Goal: Task Accomplishment & Management: Manage account settings

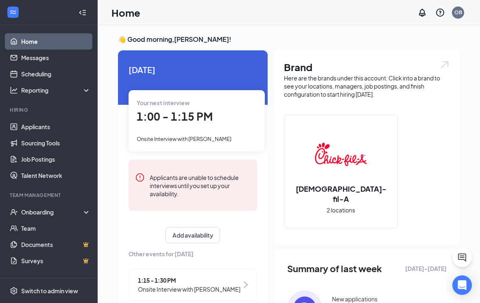
click at [183, 113] on span "1:00 - 1:15 PM" at bounding box center [175, 116] width 76 height 13
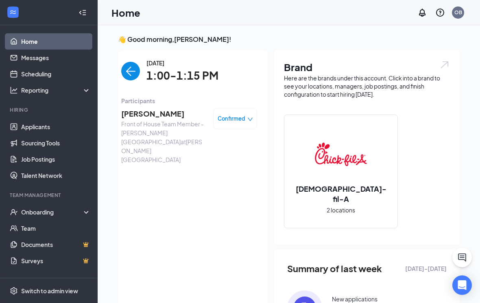
scroll to position [16, 0]
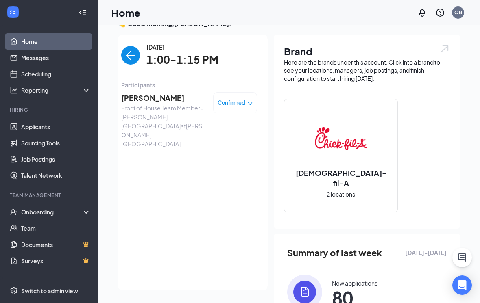
click at [158, 96] on span "[PERSON_NAME]" at bounding box center [163, 97] width 85 height 11
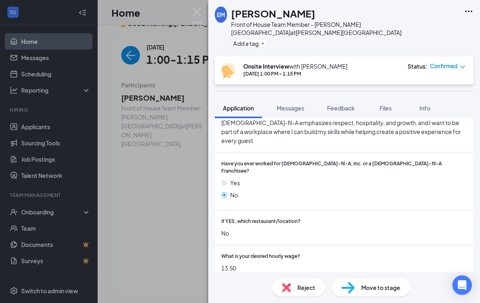
scroll to position [278, 0]
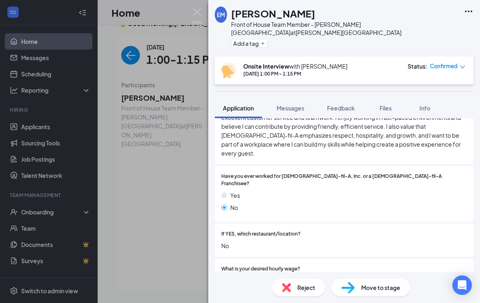
click at [350, 105] on span "Feedback" at bounding box center [341, 108] width 28 height 7
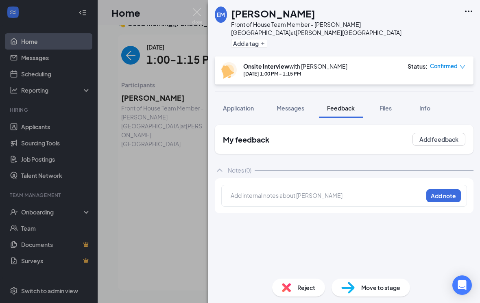
click at [249, 98] on button "Application" at bounding box center [238, 108] width 47 height 20
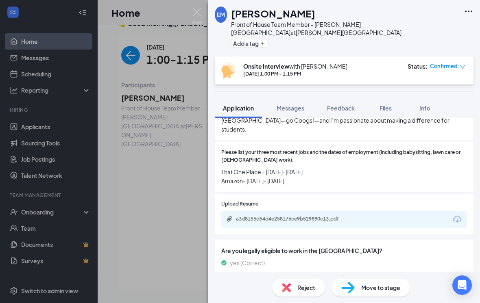
scroll to position [736, 0]
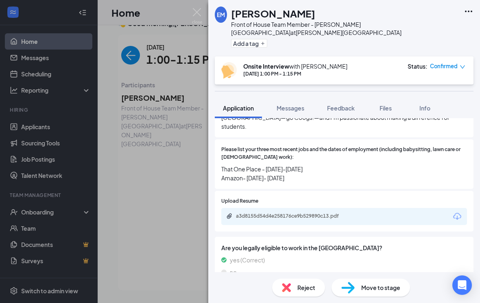
click at [343, 105] on span "Feedback" at bounding box center [341, 108] width 28 height 7
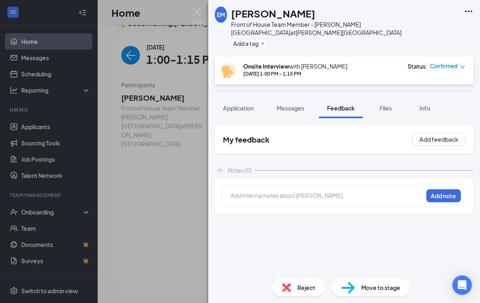
click at [305, 185] on div "Add internal notes about Ellayah Marks Add note" at bounding box center [344, 196] width 246 height 22
click at [358, 192] on div at bounding box center [327, 196] width 192 height 9
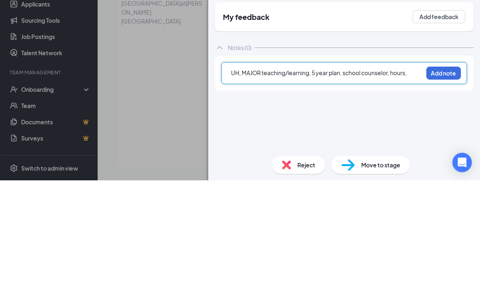
click at [449, 190] on button "Add note" at bounding box center [443, 196] width 35 height 13
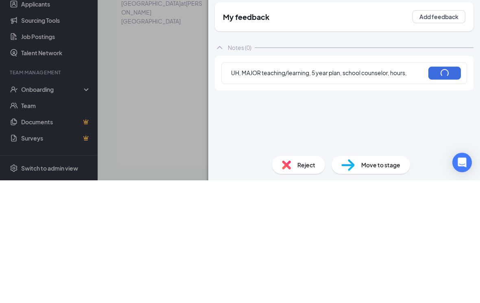
scroll to position [139, 0]
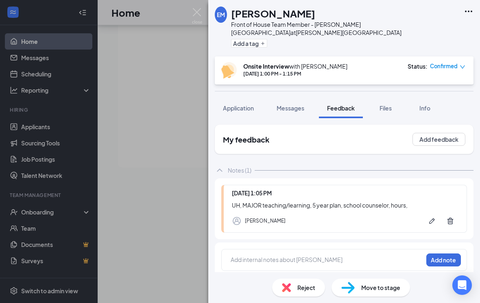
click at [286, 257] on div at bounding box center [327, 261] width 192 height 11
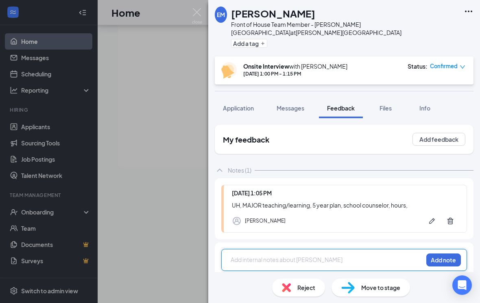
scroll to position [150, 0]
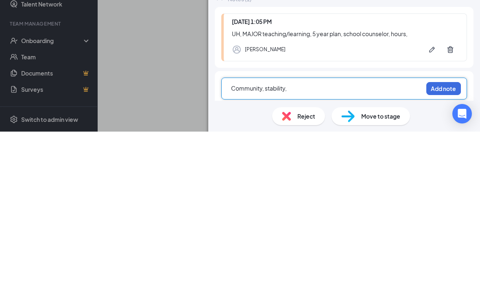
click at [438, 254] on button "Add note" at bounding box center [443, 260] width 35 height 13
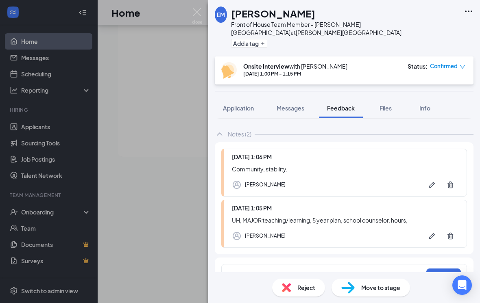
scroll to position [36, 0]
click at [278, 265] on div "Add internal notes about Ellayah Marks Add note" at bounding box center [344, 276] width 246 height 22
click at [286, 272] on div at bounding box center [327, 276] width 192 height 11
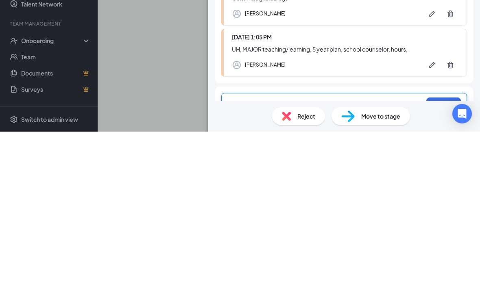
click at [436, 269] on button "Add note" at bounding box center [443, 275] width 35 height 13
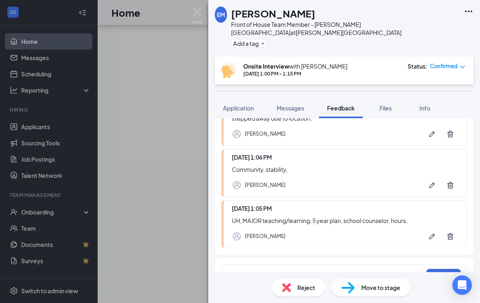
scroll to position [96, 0]
click at [279, 271] on div at bounding box center [327, 275] width 192 height 9
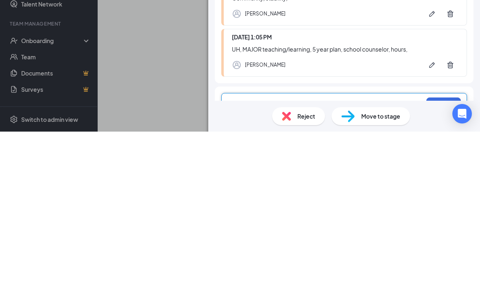
click at [418, 272] on span "class on Mon/Wed, morning/opening, closer for thursdays, Mon/Wed, 4-10" at bounding box center [325, 280] width 189 height 16
click at [304, 271] on div "class on Mon/Wed, morning/opening, closer for thursdays, Mon/Wed 4-10" at bounding box center [327, 279] width 192 height 17
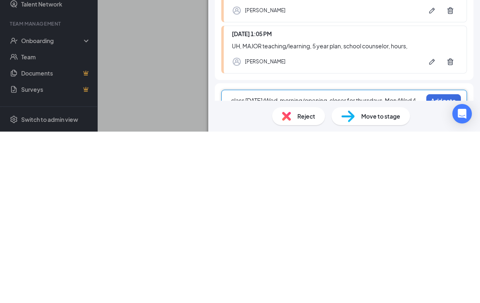
click at [438, 262] on div "class on Mon/Wed, morning/opening, closer for thursdays, Mon/Wed 4-10, Tues 10:…" at bounding box center [344, 280] width 246 height 37
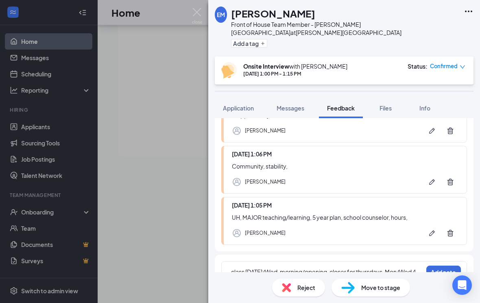
click at [440, 266] on button "Add note" at bounding box center [443, 272] width 35 height 13
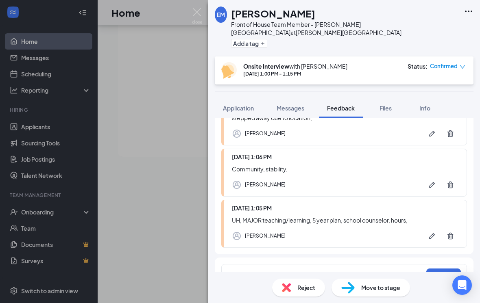
scroll to position [156, 0]
click at [278, 272] on div at bounding box center [327, 276] width 192 height 11
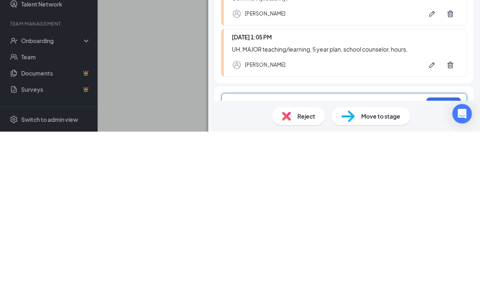
click at [438, 269] on button "Add note" at bounding box center [443, 275] width 35 height 13
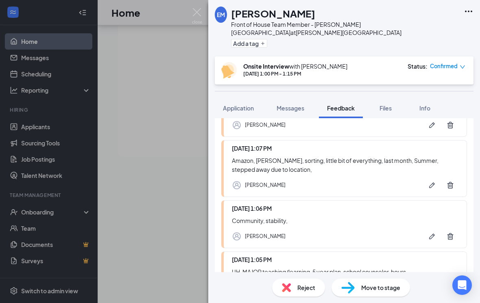
click at [201, 17] on img at bounding box center [197, 16] width 10 height 16
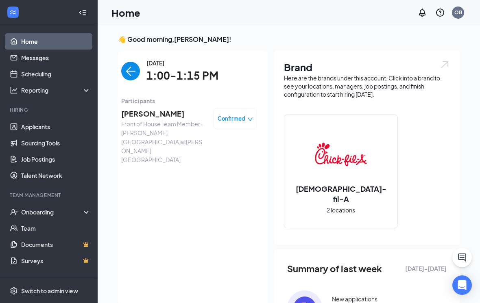
click at [132, 70] on img "back-button" at bounding box center [130, 71] width 19 height 19
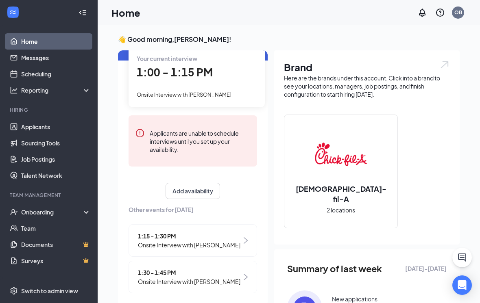
scroll to position [44, 0]
click at [162, 235] on span "1:15 - 1:30 PM" at bounding box center [189, 236] width 102 height 9
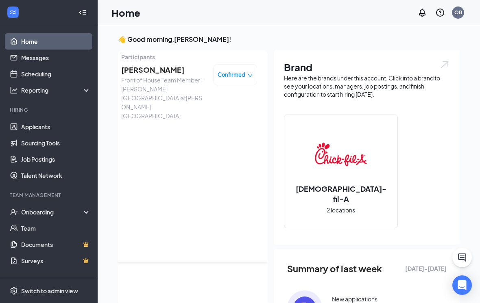
scroll to position [16, 0]
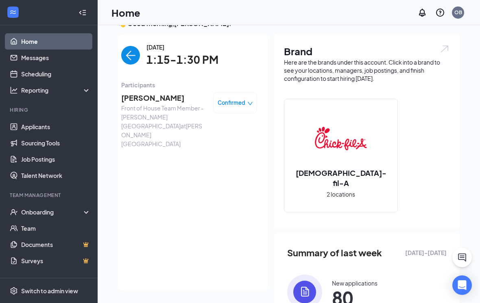
click at [172, 89] on div "Jaqueline Leonides Front of House Team Member - Sawyer Heights at Sawyer Height…" at bounding box center [189, 120] width 136 height 62
click at [168, 98] on span "[PERSON_NAME]" at bounding box center [163, 97] width 85 height 11
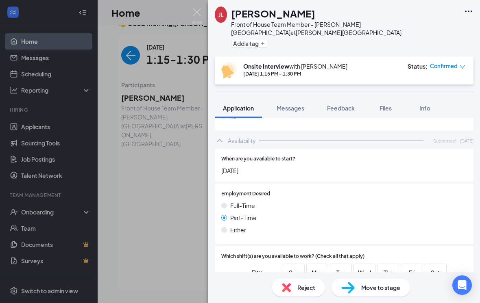
scroll to position [767, 0]
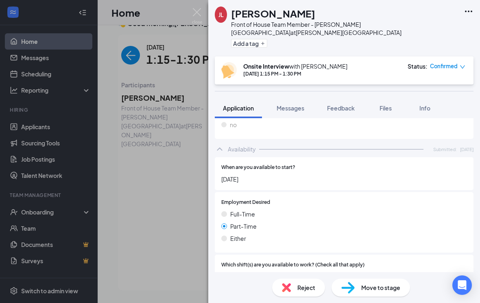
click at [352, 105] on span "Feedback" at bounding box center [341, 108] width 28 height 7
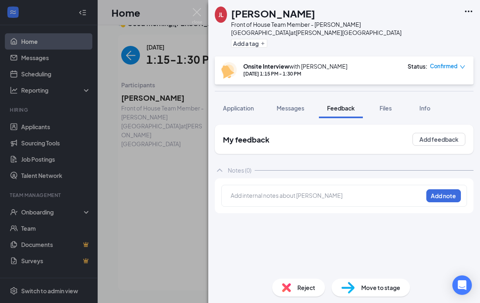
click at [361, 192] on div at bounding box center [327, 196] width 192 height 9
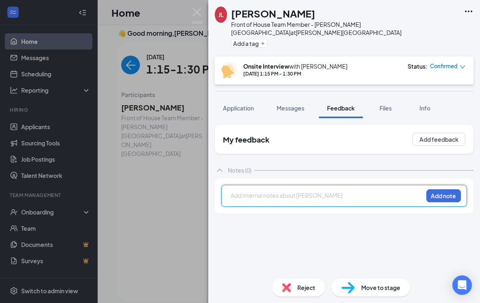
scroll to position [2, 0]
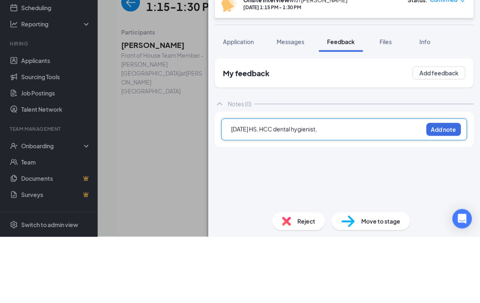
click at [438, 190] on button "Add note" at bounding box center [443, 196] width 35 height 13
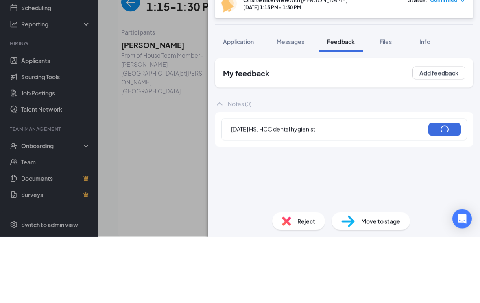
scroll to position [69, 0]
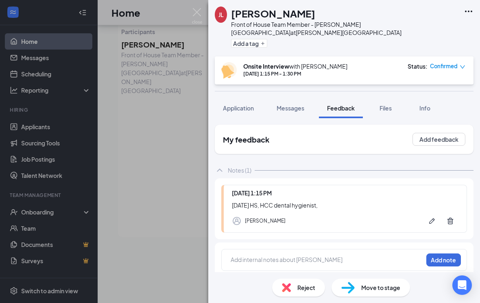
click at [313, 256] on div at bounding box center [327, 260] width 192 height 9
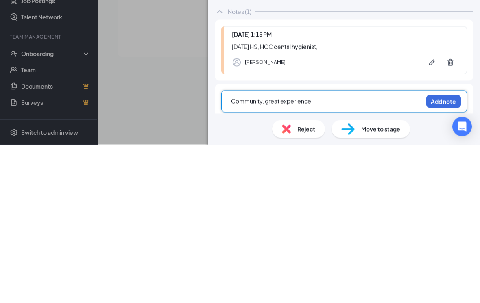
click at [432, 254] on button "Add note" at bounding box center [443, 260] width 35 height 13
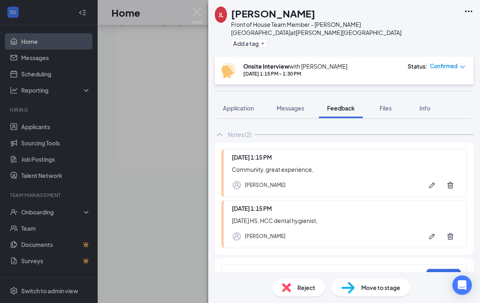
scroll to position [36, 0]
click at [285, 272] on div at bounding box center [327, 276] width 192 height 11
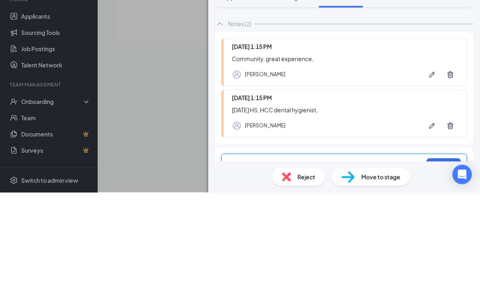
scroll to position [13, 0]
click at [264, 265] on div "Add internal notes about Jaqueline Leonides Add note" at bounding box center [344, 276] width 246 height 22
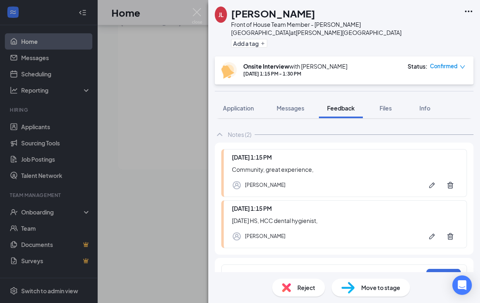
click at [281, 278] on div "Add internal notes about Jaqueline Leonides Add note" at bounding box center [344, 276] width 246 height 22
click at [268, 271] on div at bounding box center [327, 275] width 192 height 9
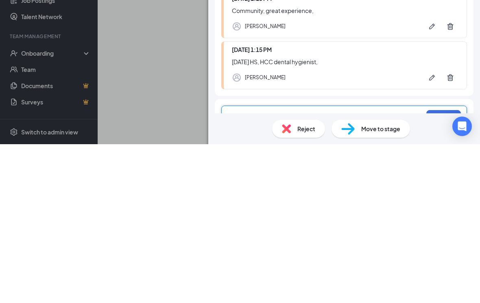
click at [439, 269] on button "Add note" at bounding box center [443, 275] width 35 height 13
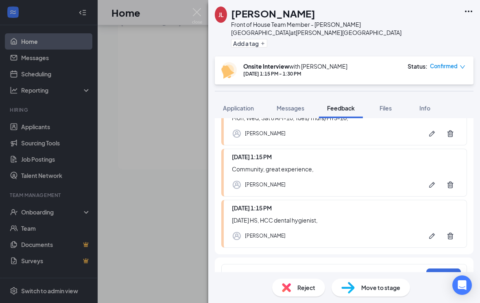
scroll to position [87, 0]
click at [270, 271] on div at bounding box center [327, 275] width 192 height 9
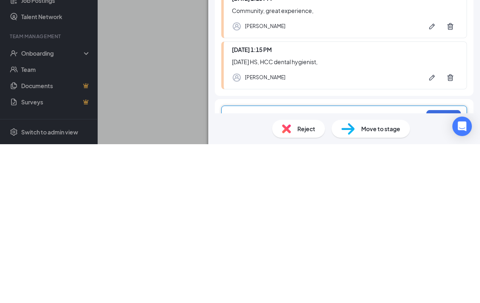
click at [438, 269] on button "Add note" at bounding box center [443, 275] width 35 height 13
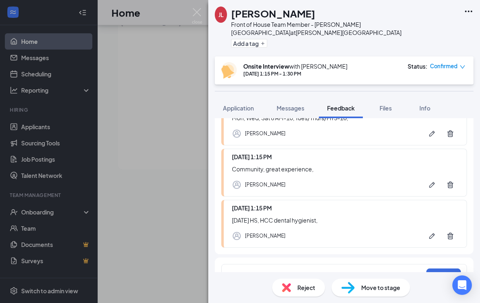
scroll to position [138, 0]
click at [279, 271] on div at bounding box center [327, 275] width 192 height 9
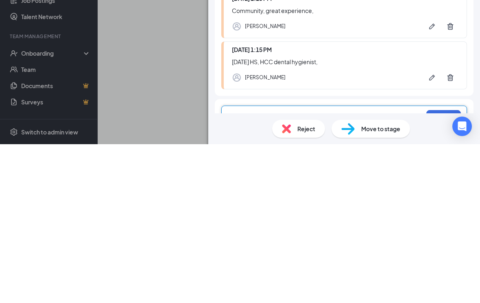
click at [442, 269] on button "Add note" at bounding box center [443, 275] width 35 height 13
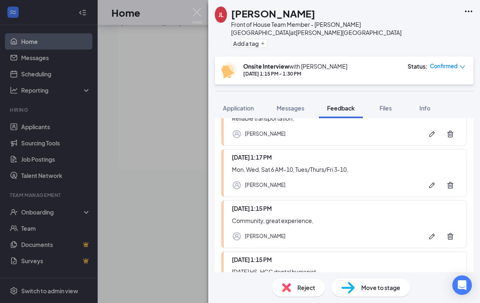
click at [194, 15] on img at bounding box center [197, 16] width 10 height 16
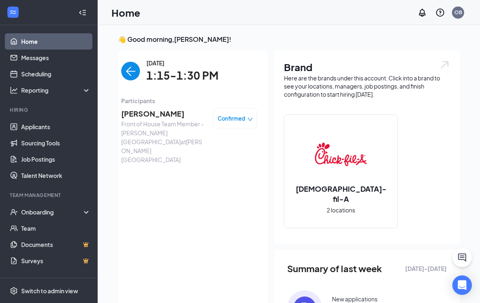
click at [136, 64] on img "back-button" at bounding box center [130, 71] width 19 height 19
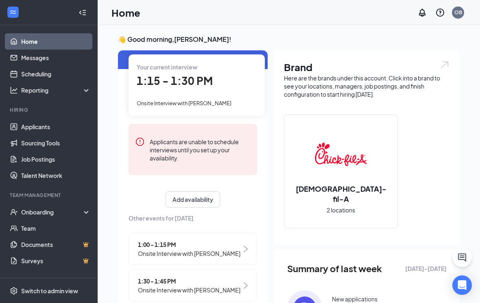
scroll to position [35, 0]
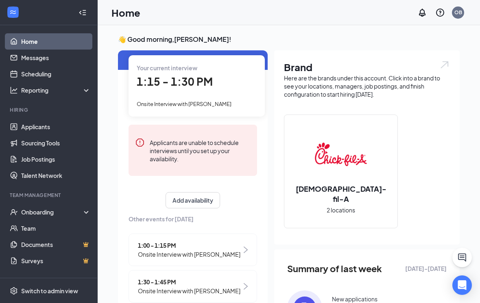
click at [161, 278] on span "1:30 - 1:45 PM" at bounding box center [189, 282] width 102 height 9
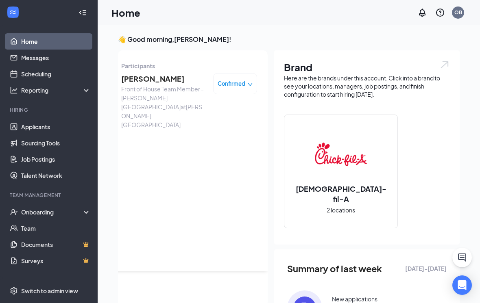
scroll to position [0, 0]
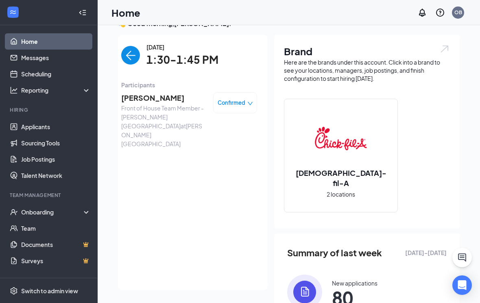
click at [159, 101] on span "[PERSON_NAME]" at bounding box center [163, 97] width 85 height 11
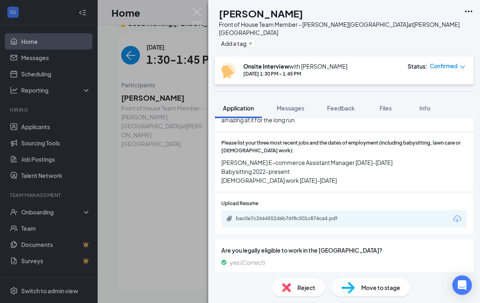
scroll to position [653, 0]
click at [346, 98] on button "Feedback" at bounding box center [341, 108] width 44 height 20
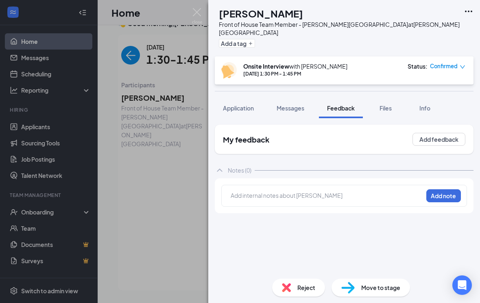
click at [306, 192] on div at bounding box center [327, 196] width 192 height 9
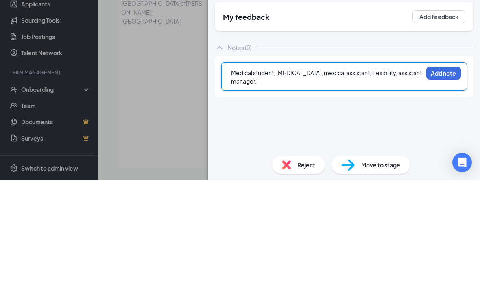
click at [444, 190] on button "Add note" at bounding box center [443, 196] width 35 height 13
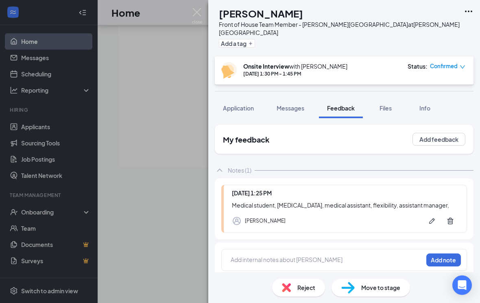
click at [286, 256] on div at bounding box center [327, 260] width 192 height 9
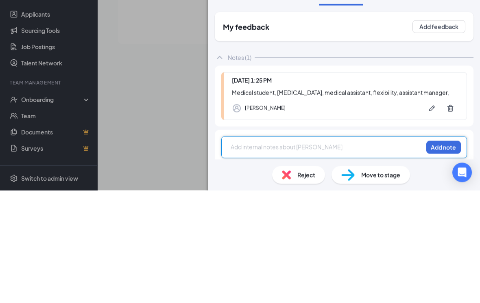
scroll to position [13, 0]
click at [439, 254] on button "Add note" at bounding box center [443, 260] width 35 height 13
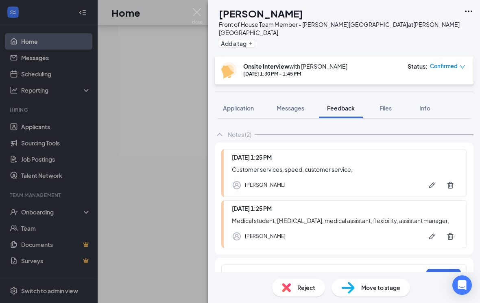
scroll to position [36, 0]
click at [284, 271] on div at bounding box center [327, 276] width 192 height 11
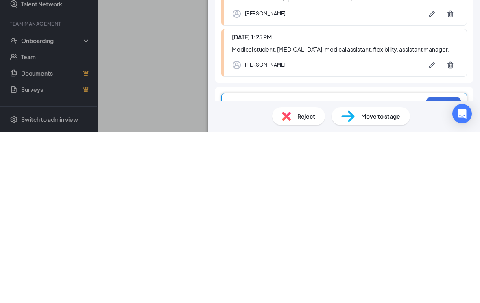
click at [325, 265] on div "Availability, prefers, Saturdays open, opening 3 PM Add note" at bounding box center [344, 276] width 246 height 22
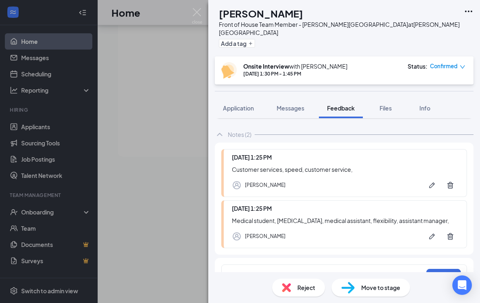
click at [320, 272] on span "Availability, prefers, Saturdays open, opening 3 PM" at bounding box center [297, 275] width 133 height 7
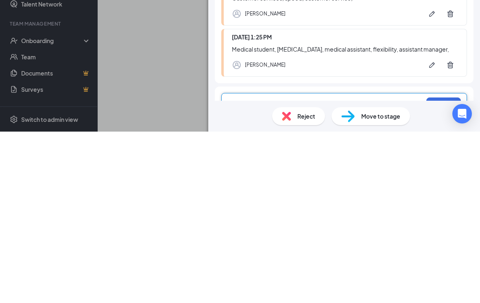
click at [401, 271] on div "Availability, prefers, Saturdays open 6/7, opening 3 PM" at bounding box center [327, 276] width 192 height 11
click at [439, 269] on button "Add note" at bounding box center [443, 275] width 35 height 13
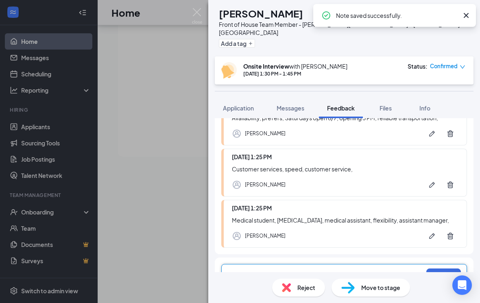
scroll to position [87, 0]
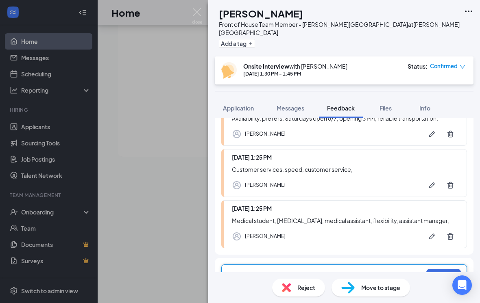
click at [327, 271] on div at bounding box center [327, 275] width 192 height 9
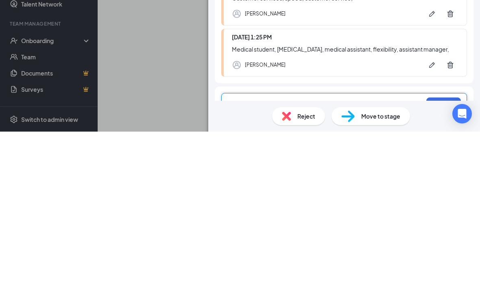
click at [434, 269] on button "Add note" at bounding box center [443, 275] width 35 height 13
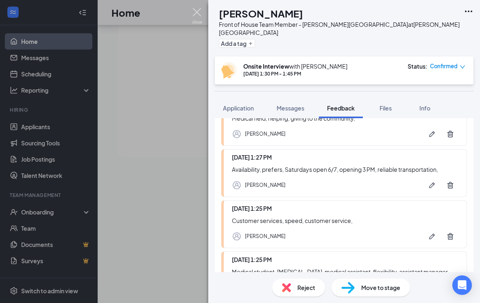
click at [192, 14] on img at bounding box center [197, 16] width 10 height 16
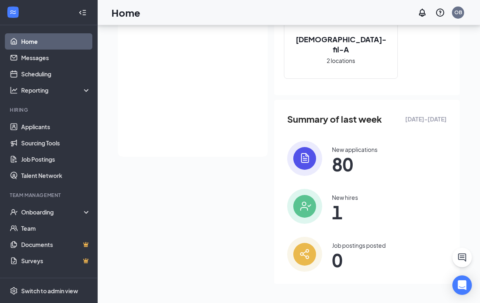
scroll to position [50, 0]
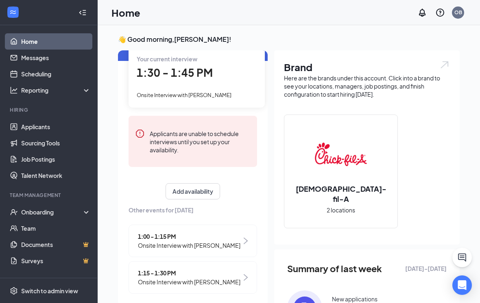
scroll to position [44, 0]
click at [187, 242] on span "Onsite Interview with [PERSON_NAME]" at bounding box center [189, 245] width 102 height 9
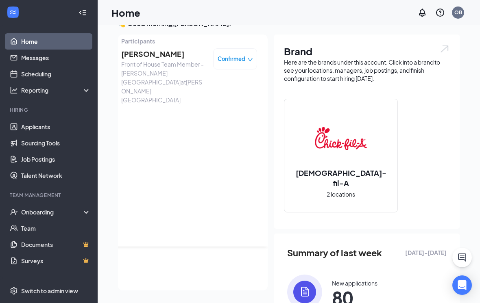
scroll to position [0, 0]
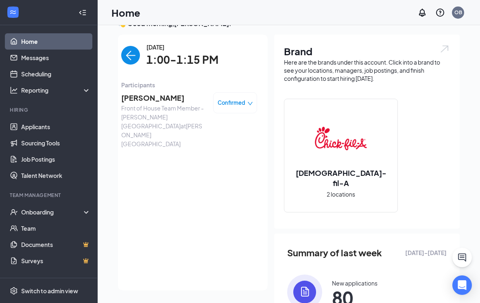
click at [137, 94] on span "[PERSON_NAME]" at bounding box center [163, 97] width 85 height 11
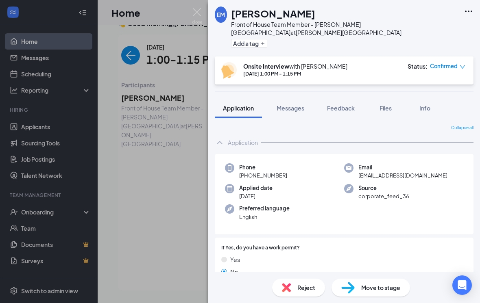
click at [348, 105] on span "Feedback" at bounding box center [341, 108] width 28 height 7
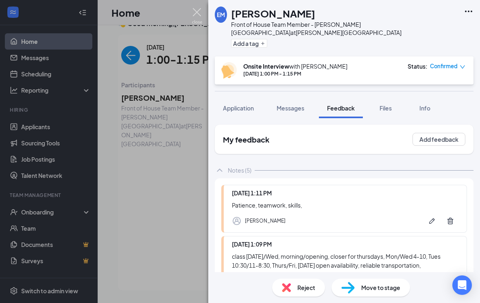
click at [196, 13] on img at bounding box center [197, 16] width 10 height 16
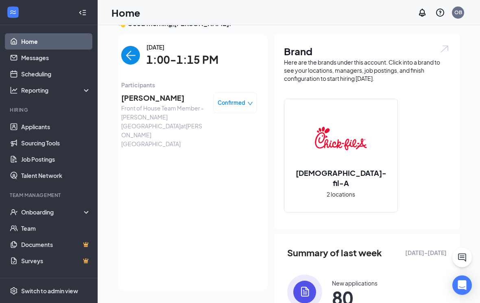
click at [133, 50] on img "back-button" at bounding box center [130, 55] width 19 height 19
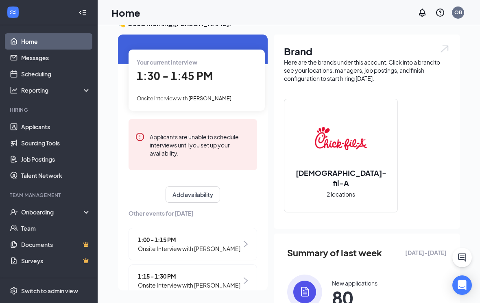
scroll to position [40, 0]
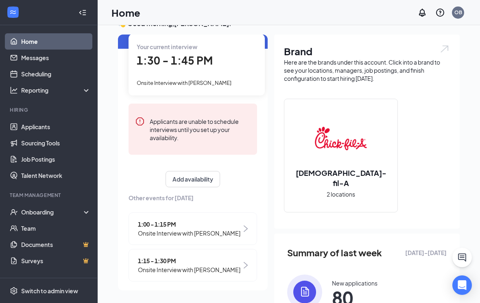
click at [161, 259] on span "1:15 - 1:30 PM" at bounding box center [189, 261] width 102 height 9
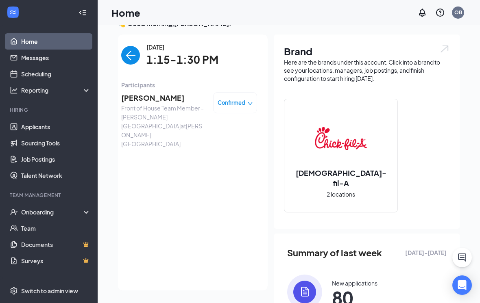
click at [160, 100] on span "[PERSON_NAME]" at bounding box center [163, 97] width 85 height 11
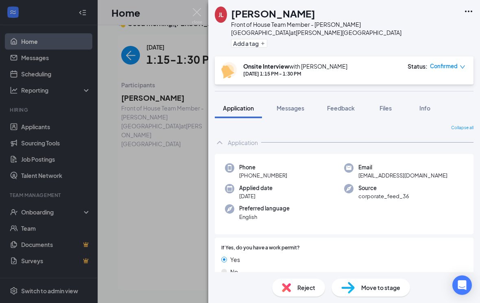
click at [336, 105] on span "Feedback" at bounding box center [341, 108] width 28 height 7
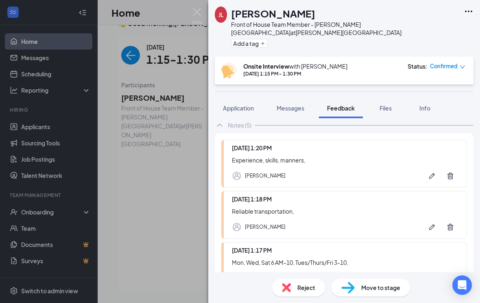
scroll to position [64, 0]
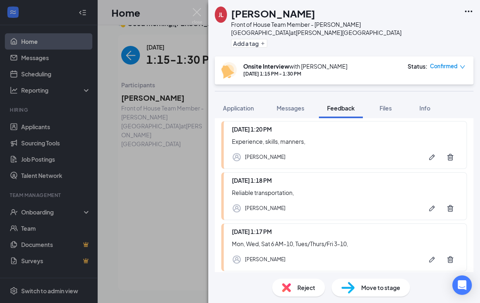
click at [127, 59] on div "[PERSON_NAME] Front of House Team Member - [PERSON_NAME][GEOGRAPHIC_DATA] at [P…" at bounding box center [240, 151] width 480 height 303
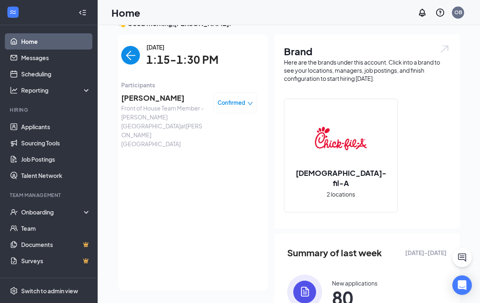
click at [138, 56] on img "back-button" at bounding box center [130, 55] width 19 height 19
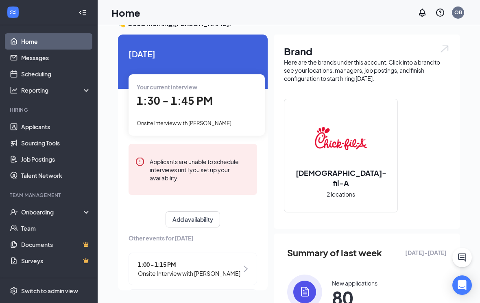
click at [153, 102] on span "1:30 - 1:45 PM" at bounding box center [175, 100] width 76 height 13
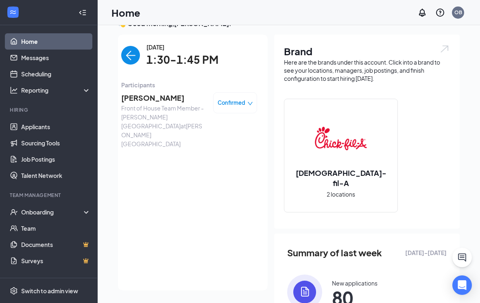
click at [153, 98] on span "[PERSON_NAME]" at bounding box center [163, 97] width 85 height 11
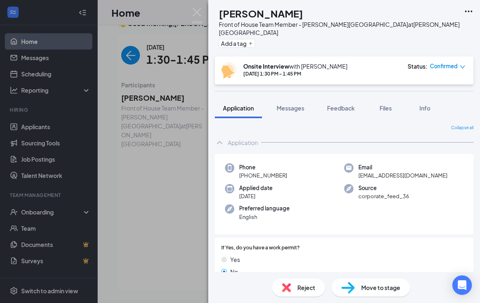
click at [339, 105] on span "Feedback" at bounding box center [341, 108] width 28 height 7
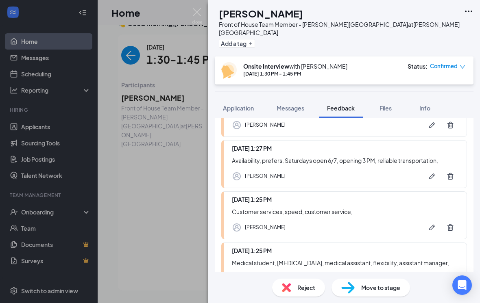
scroll to position [113, 0]
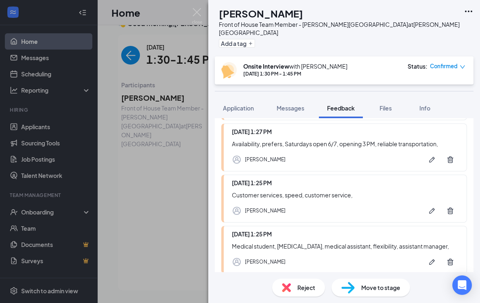
click at [151, 164] on div "AM [PERSON_NAME] Front of House Team Member - [PERSON_NAME][GEOGRAPHIC_DATA] at…" at bounding box center [240, 151] width 480 height 303
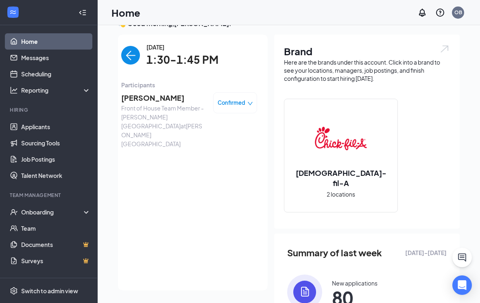
click at [194, 12] on div "Home OB" at bounding box center [289, 12] width 382 height 25
click at [59, 139] on link "Sourcing Tools" at bounding box center [56, 143] width 70 height 16
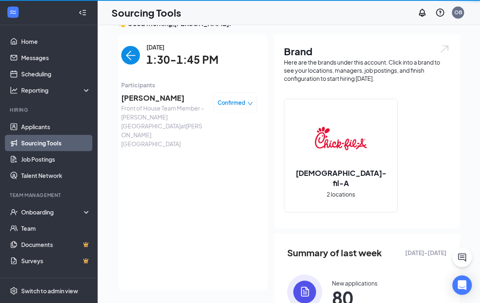
click at [59, 151] on link "Job Postings" at bounding box center [56, 159] width 70 height 16
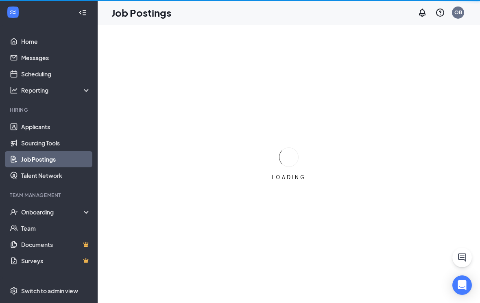
scroll to position [13, 0]
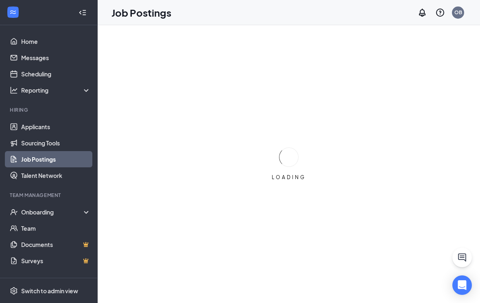
click at [58, 119] on link "Applicants" at bounding box center [56, 127] width 70 height 16
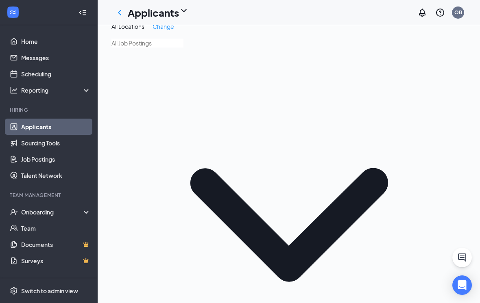
click at [85, 12] on div at bounding box center [82, 12] width 16 height 16
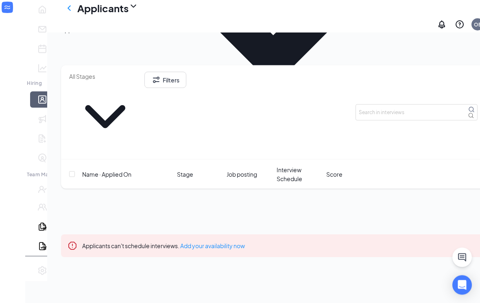
scroll to position [268, 0]
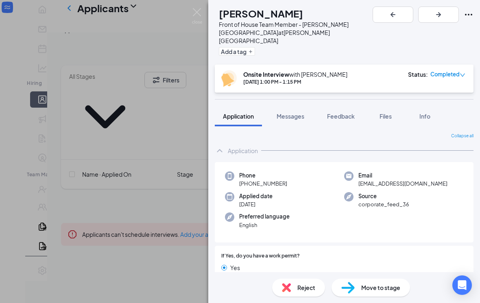
click at [339, 113] on span "Feedback" at bounding box center [341, 116] width 28 height 7
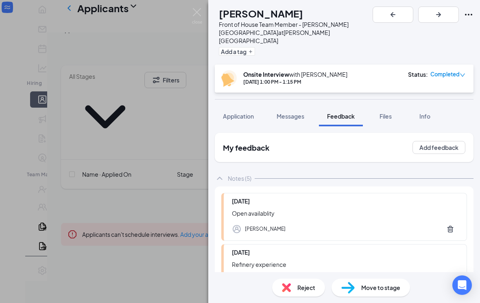
click at [180, 12] on div "RG [PERSON_NAME] Front of House Team Member - [PERSON_NAME][GEOGRAPHIC_DATA] at…" at bounding box center [240, 151] width 480 height 303
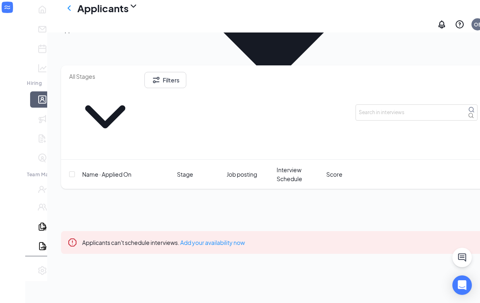
scroll to position [287, 0]
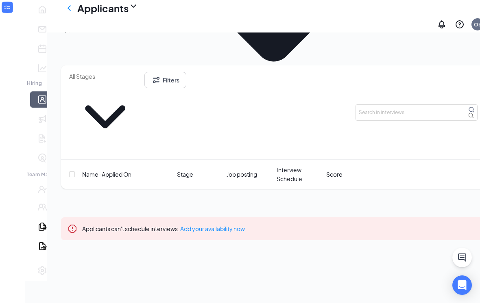
click at [99, 34] on button "Applications · 349" at bounding box center [84, 29] width 47 height 9
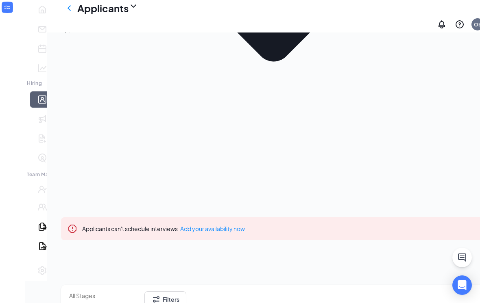
scroll to position [9, 0]
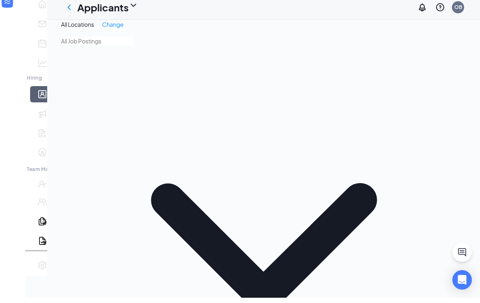
scroll to position [9, 0]
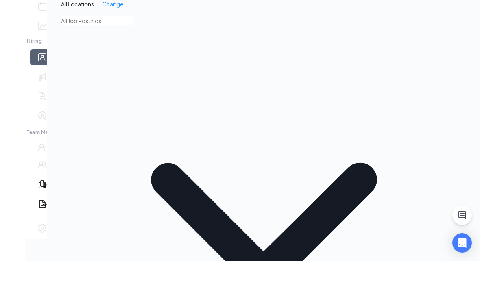
type input "C"
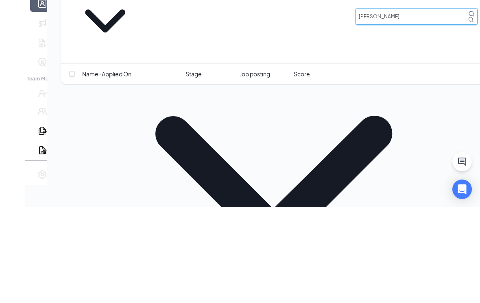
type input "[PERSON_NAME]"
